Goal: Task Accomplishment & Management: Manage account settings

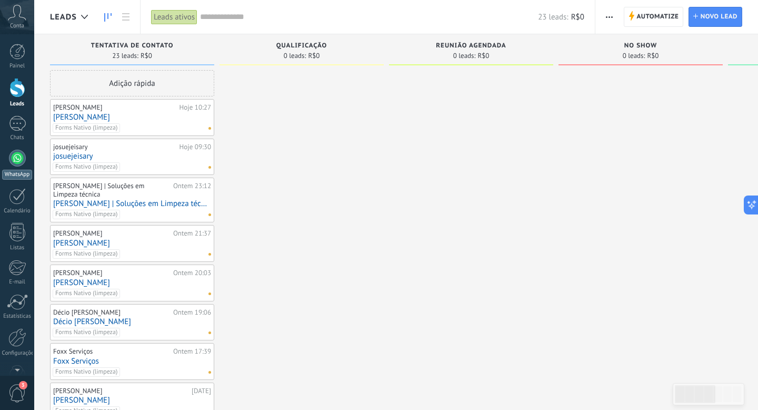
click at [18, 168] on link "WhatsApp" at bounding box center [17, 165] width 34 height 30
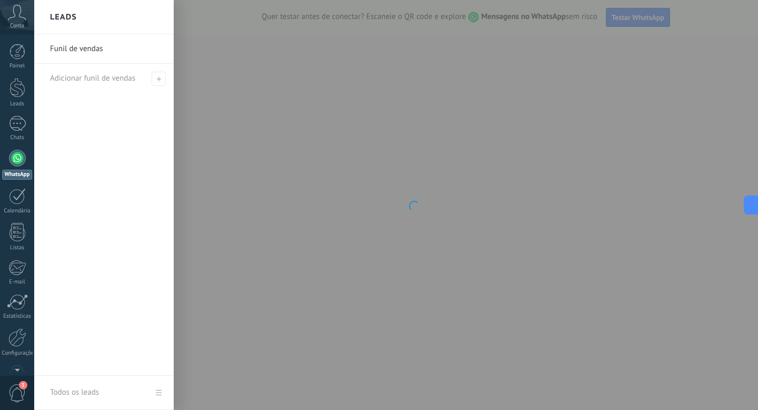
click at [78, 48] on link "Funil de vendas" at bounding box center [106, 48] width 113 height 29
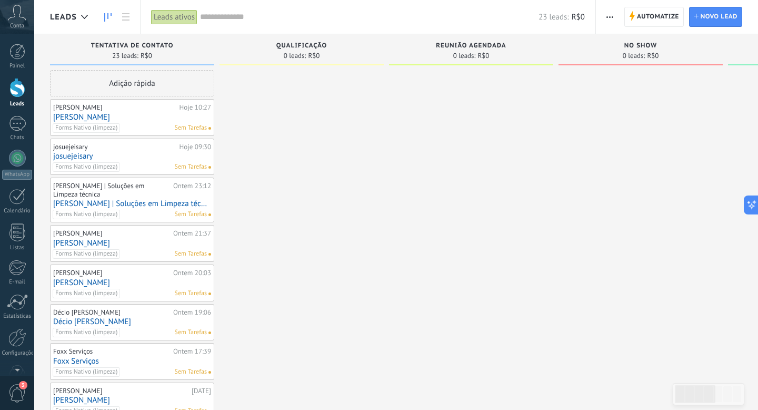
click at [92, 111] on div "[PERSON_NAME]" at bounding box center [115, 107] width 124 height 8
click at [128, 117] on link "[PERSON_NAME]" at bounding box center [132, 117] width 158 height 9
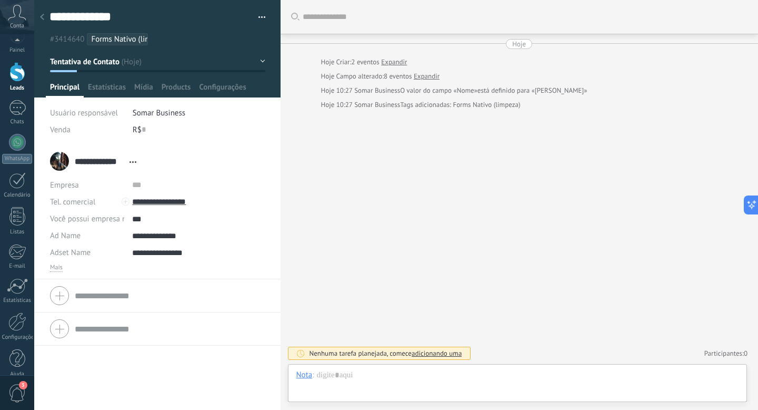
scroll to position [28, 0]
click at [18, 389] on span "3" at bounding box center [17, 393] width 18 height 18
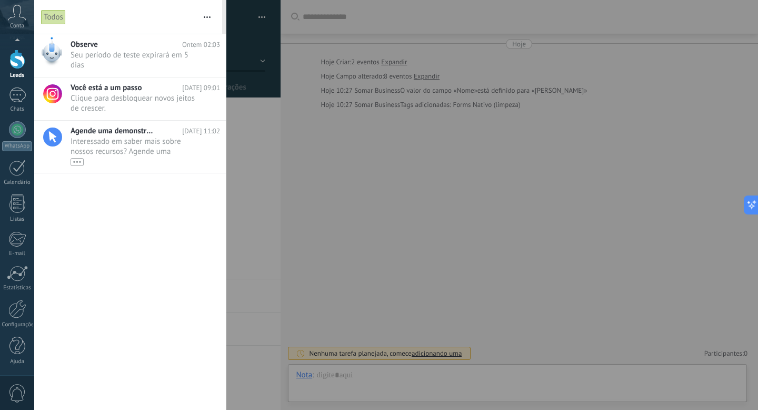
scroll to position [0, 0]
click at [105, 98] on span "Clique para desbloquear novos jeitos de crescer. •••" at bounding box center [136, 103] width 130 height 20
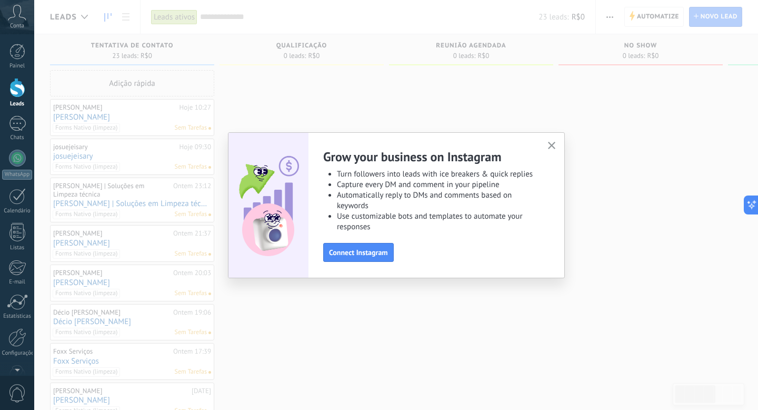
click at [553, 144] on use "button" at bounding box center [552, 146] width 8 height 8
